Goal: Transaction & Acquisition: Obtain resource

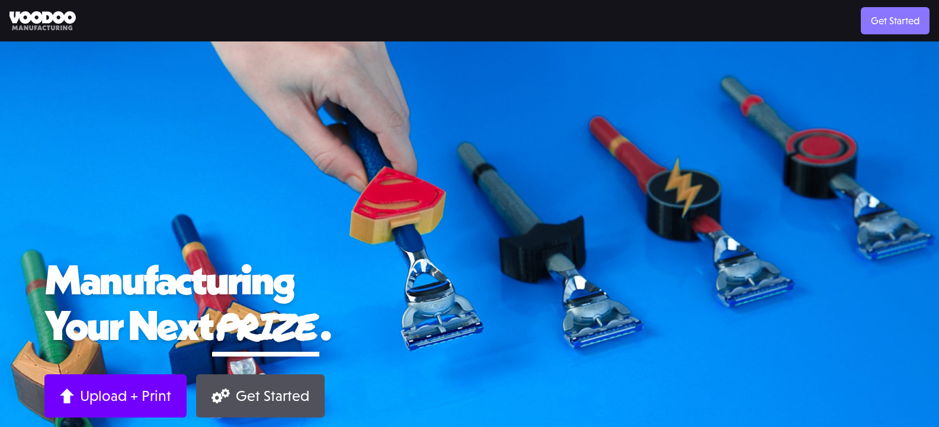
click at [917, 14] on link "Get Started" at bounding box center [895, 20] width 69 height 27
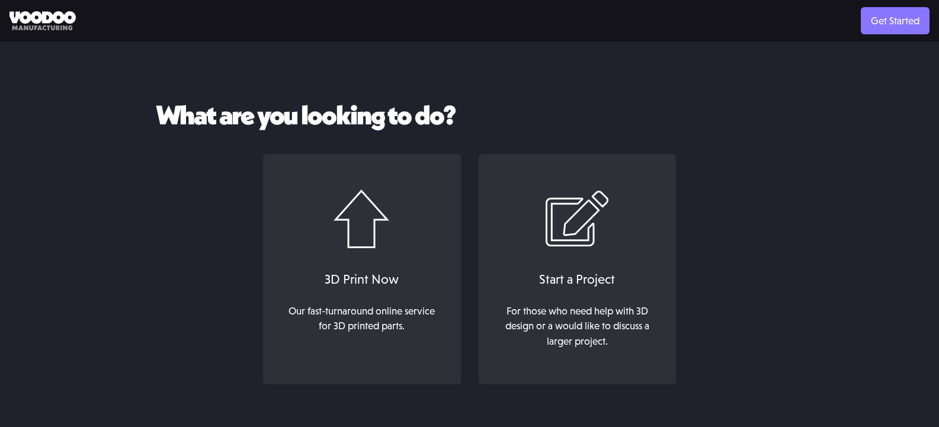
click at [907, 21] on link "Get Started" at bounding box center [895, 20] width 69 height 27
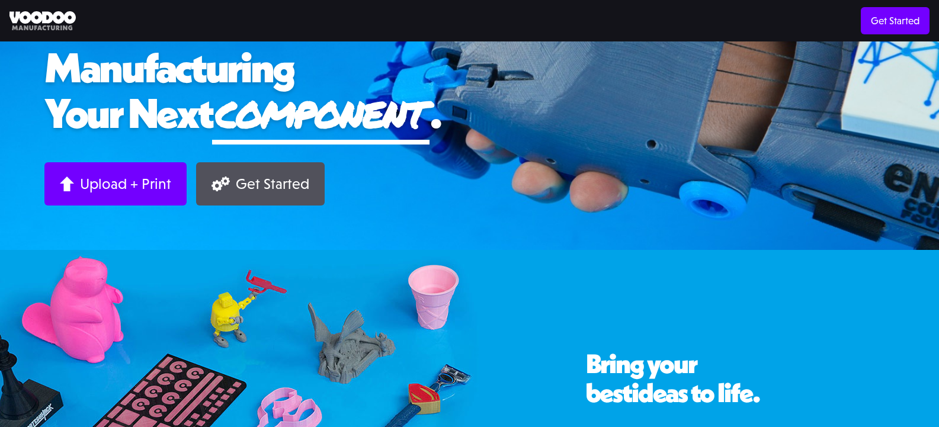
scroll to position [237, 0]
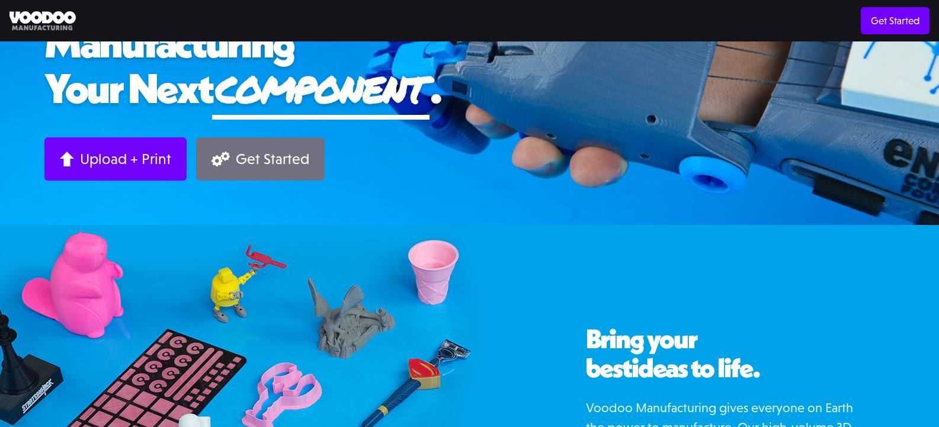
click at [251, 161] on div "Get Started" at bounding box center [272, 159] width 73 height 18
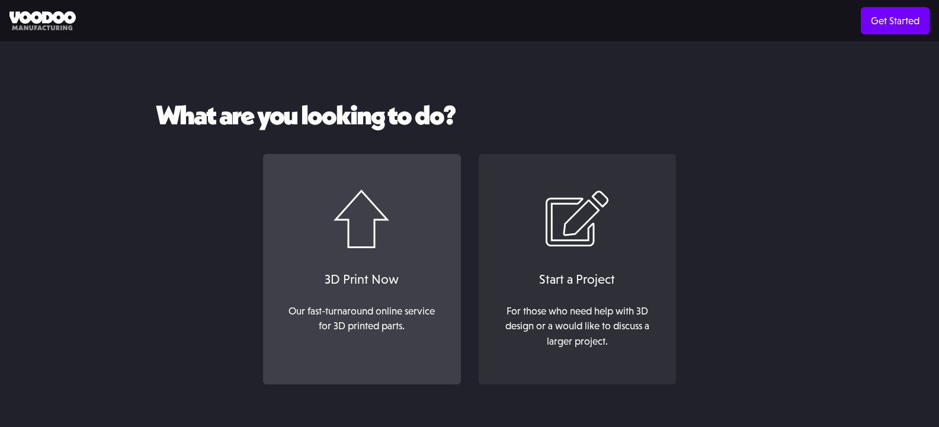
click at [373, 226] on img at bounding box center [362, 219] width 56 height 59
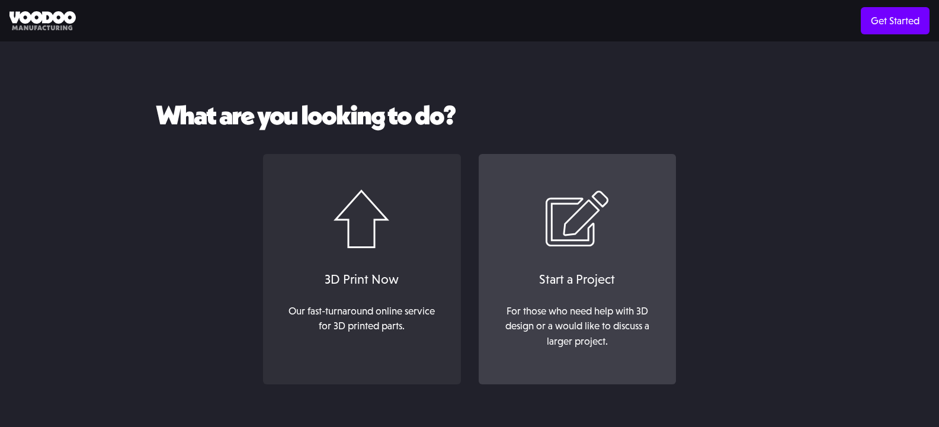
click at [642, 273] on div "Start a Project" at bounding box center [578, 280] width 174 height 20
